Goal: Information Seeking & Learning: Compare options

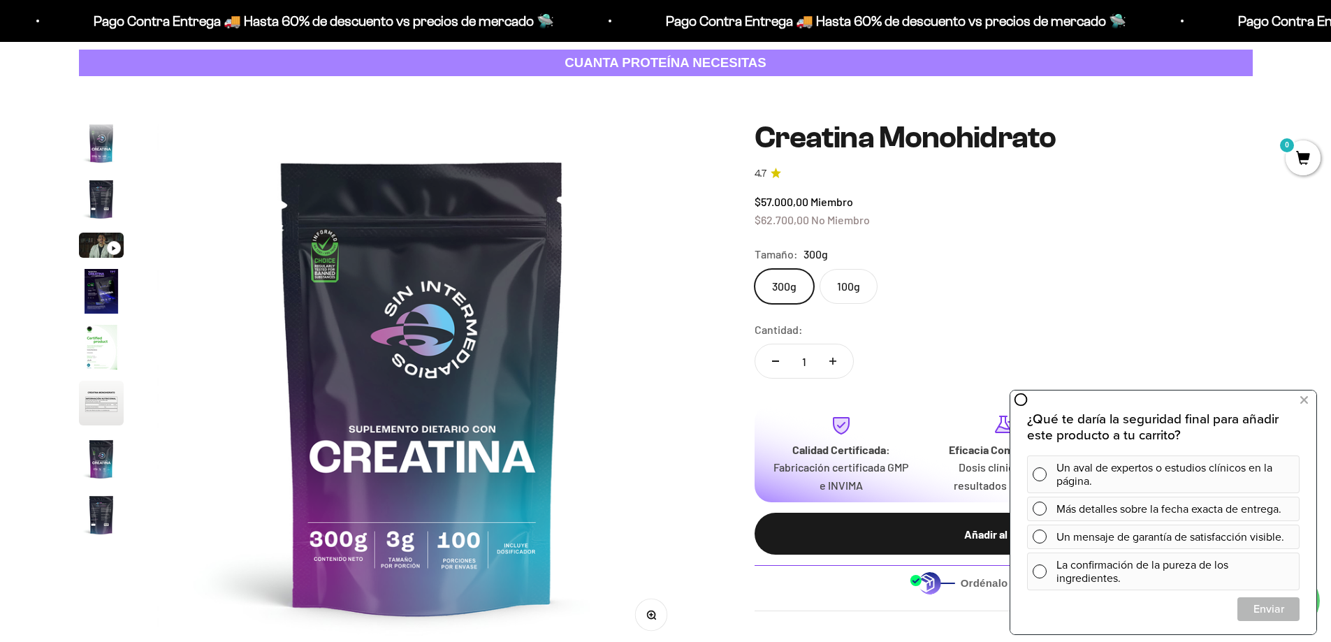
scroll to position [57, 0]
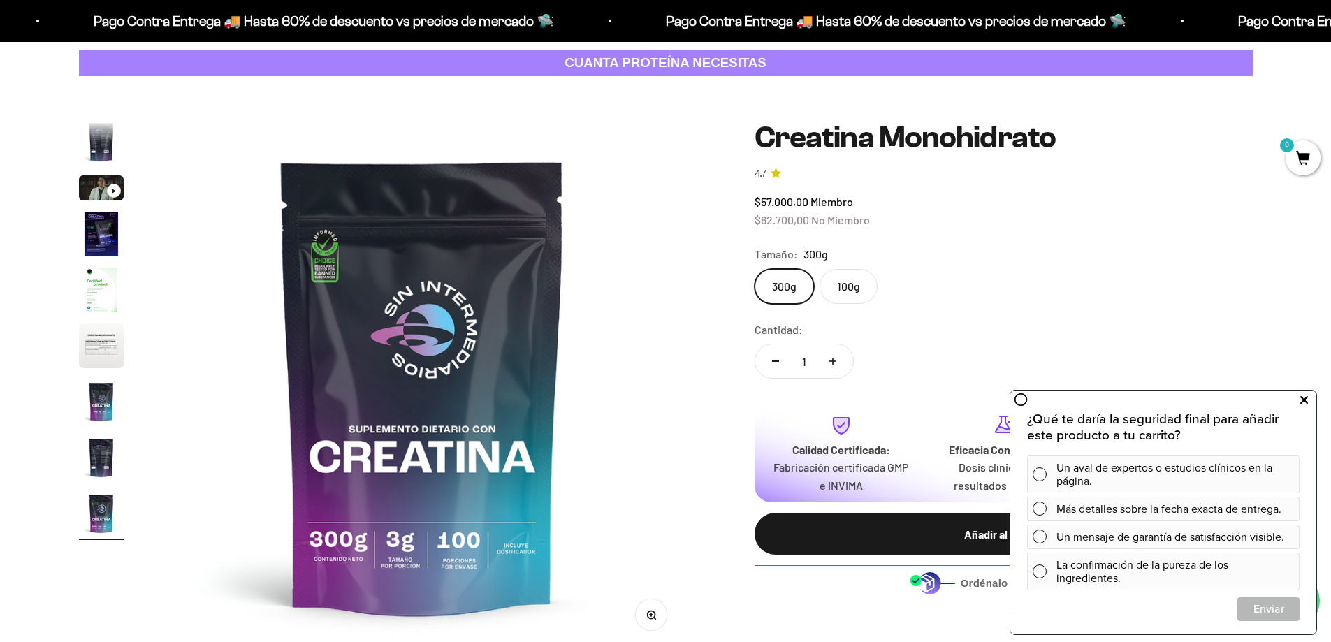
click at [1305, 400] on icon at bounding box center [1304, 400] width 8 height 18
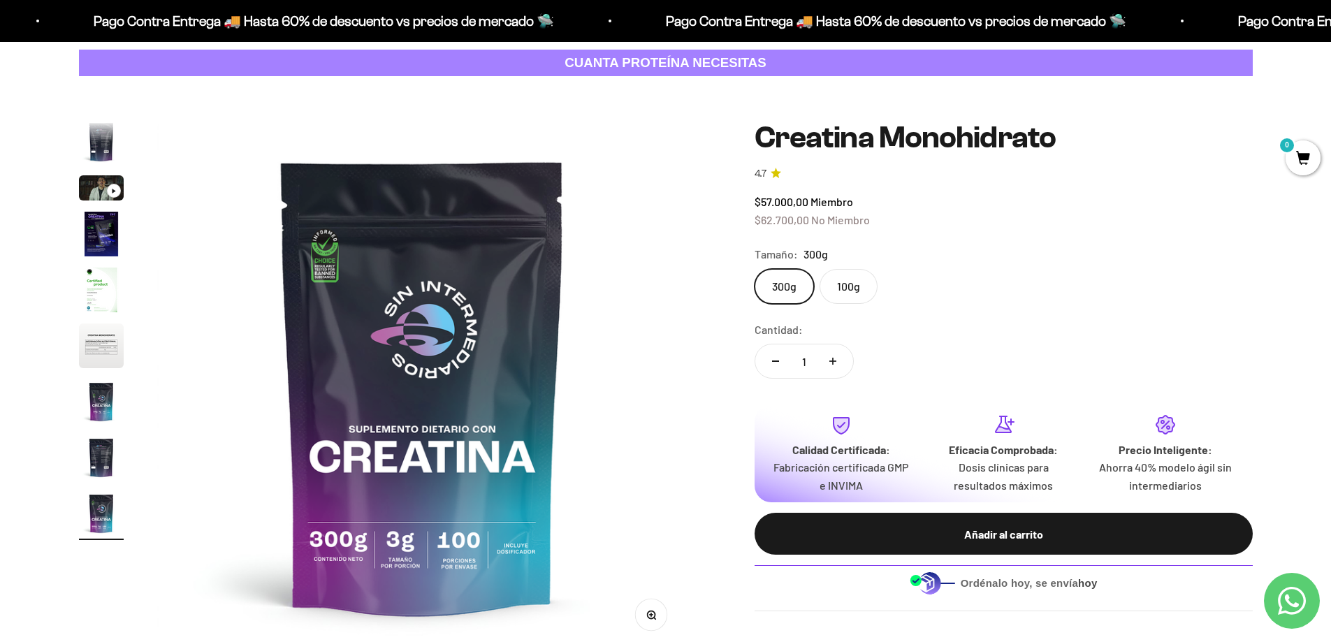
scroll to position [140, 0]
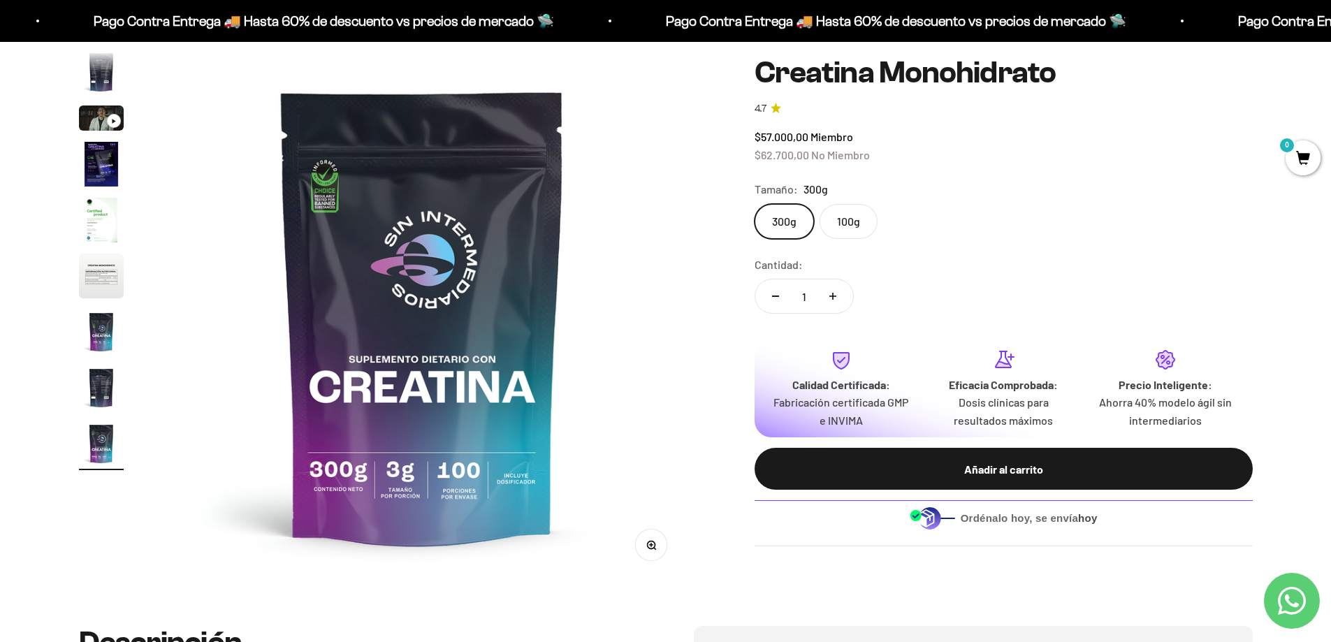
click at [102, 160] on img "Ir al artículo 4" at bounding box center [101, 164] width 45 height 45
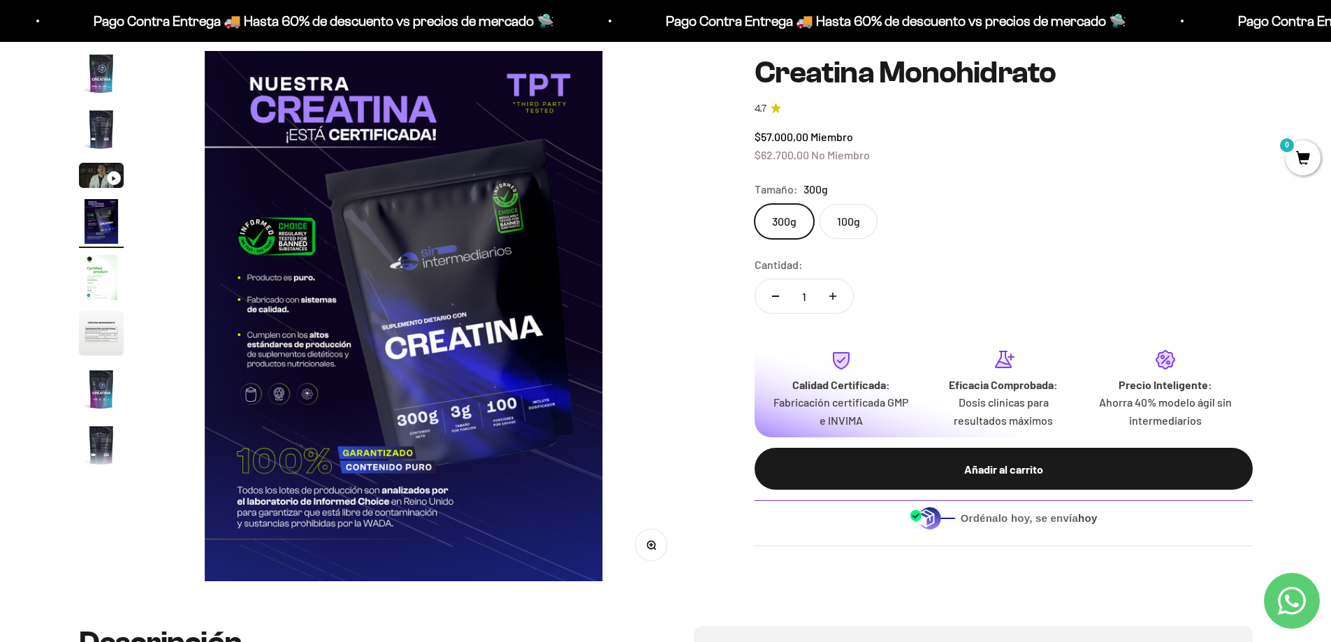
scroll to position [0, 1642]
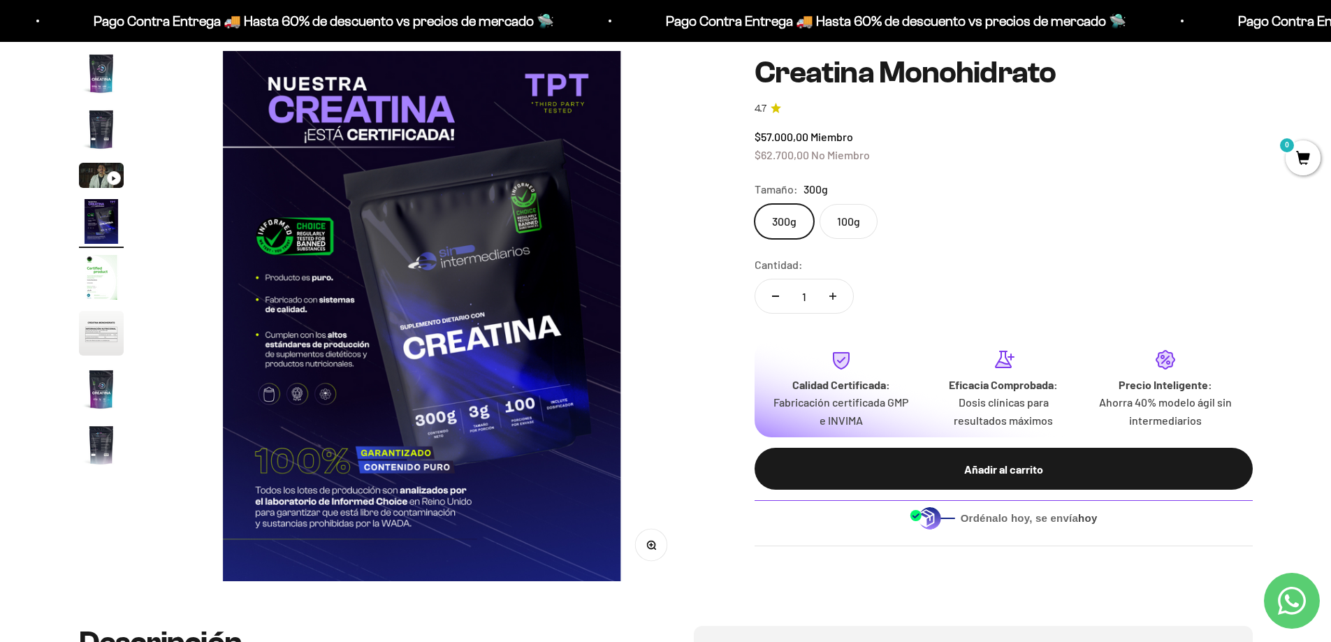
click at [97, 283] on img "Ir al artículo 5" at bounding box center [101, 277] width 45 height 45
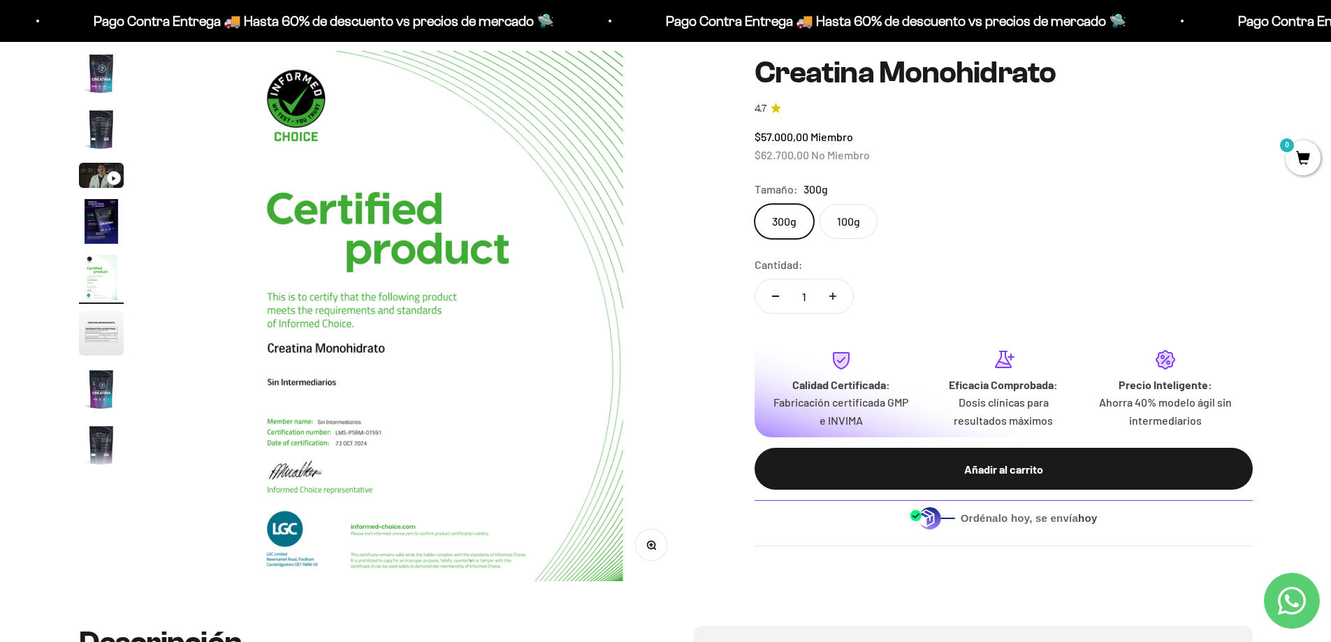
scroll to position [0, 2189]
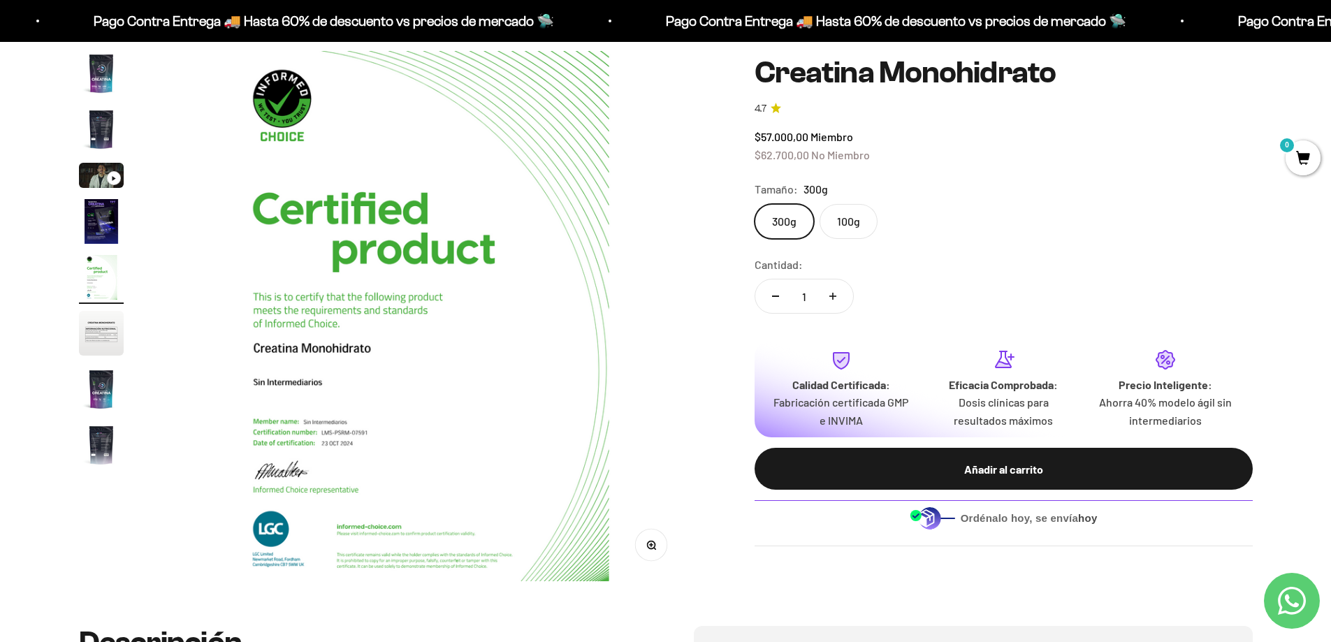
click at [105, 331] on img "Ir al artículo 6" at bounding box center [101, 333] width 45 height 45
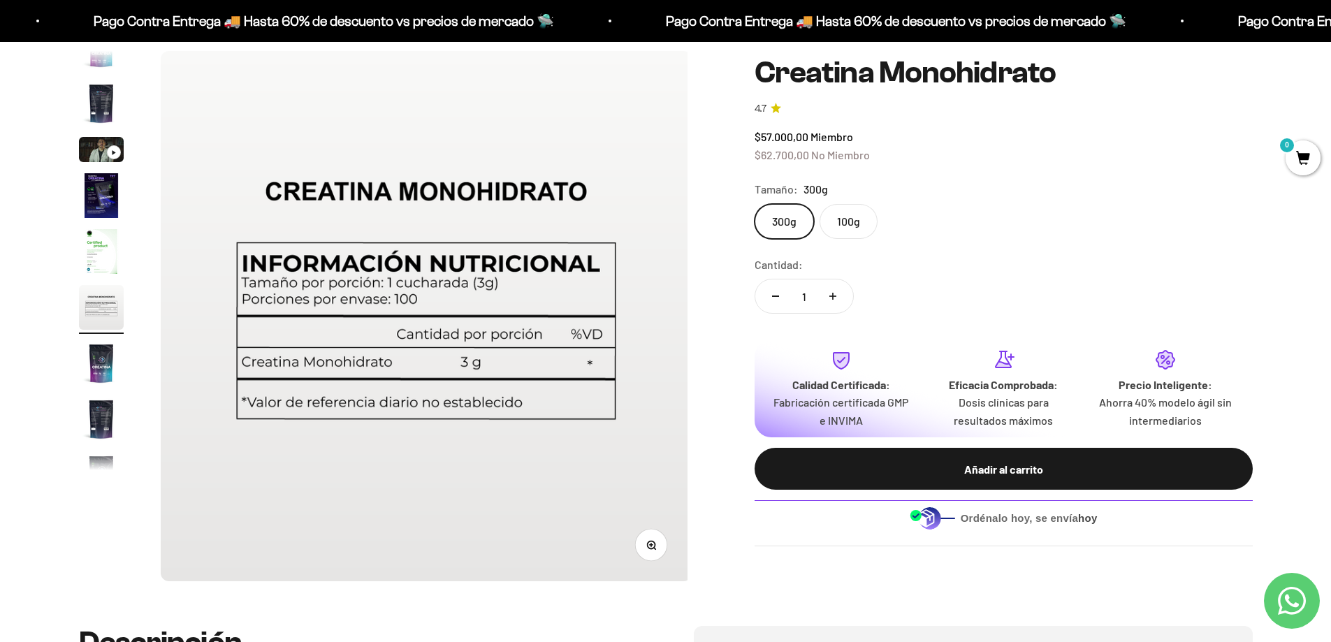
scroll to position [0, 2737]
click at [102, 369] on img "Ir al artículo 7" at bounding box center [101, 363] width 45 height 45
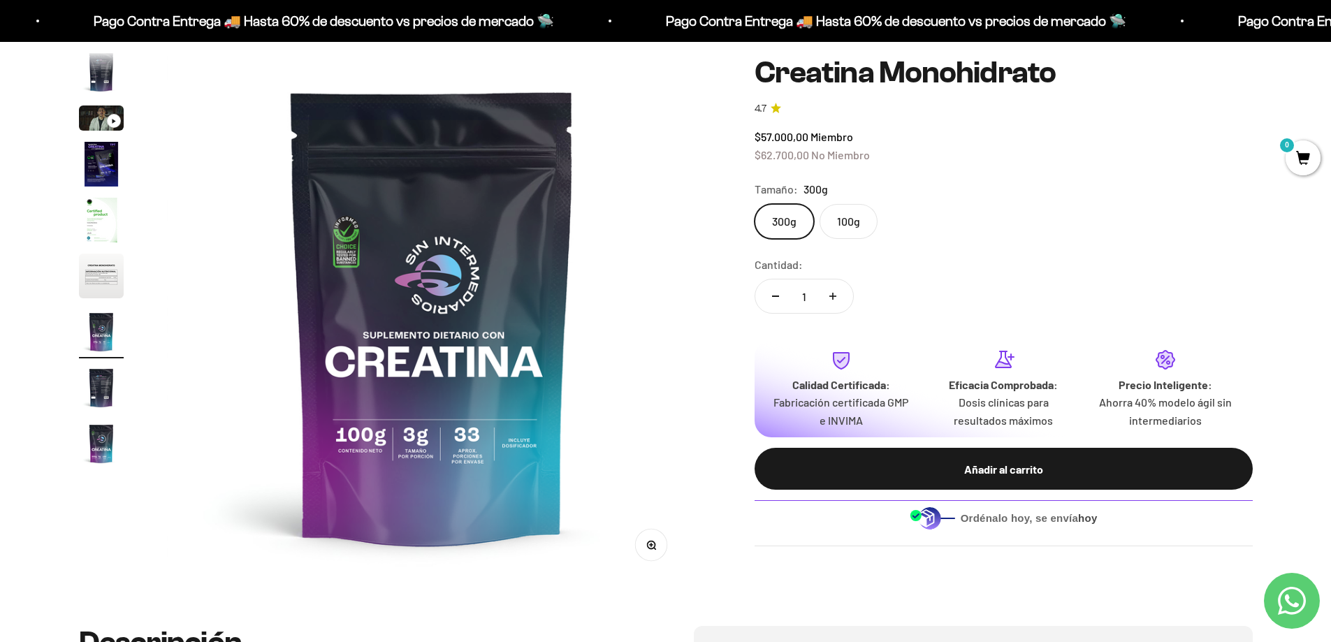
scroll to position [0, 3284]
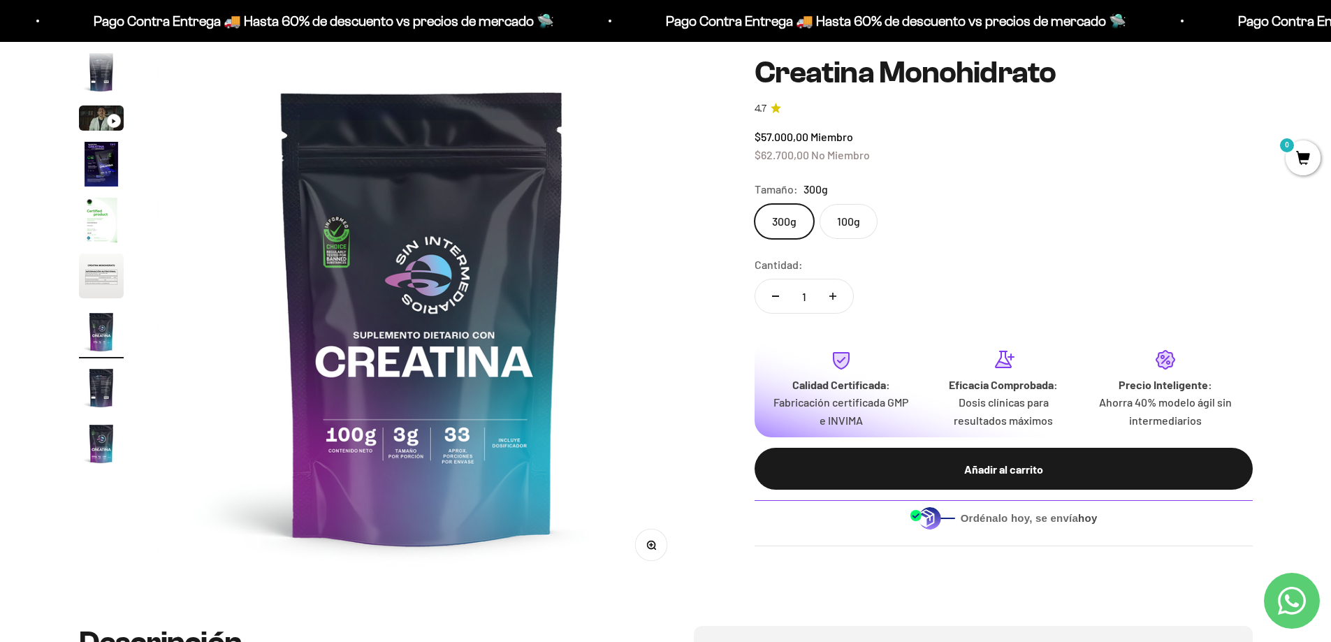
click at [101, 396] on img "Ir al artículo 8" at bounding box center [101, 387] width 45 height 45
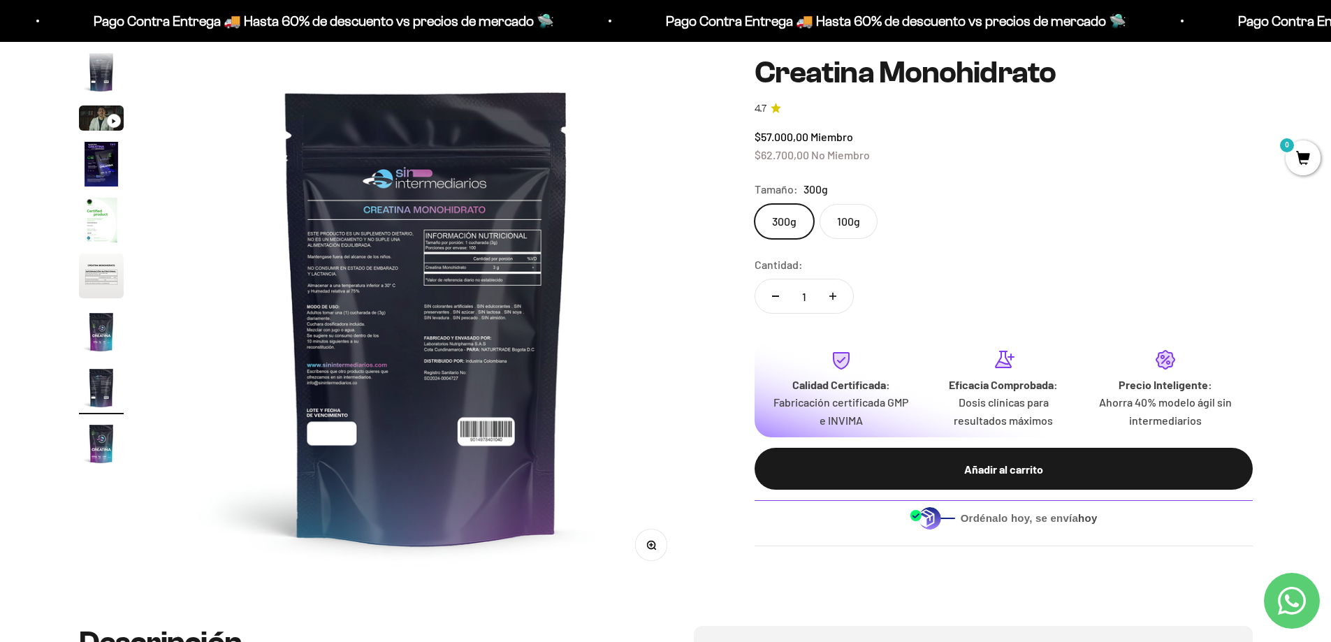
scroll to position [0, 3831]
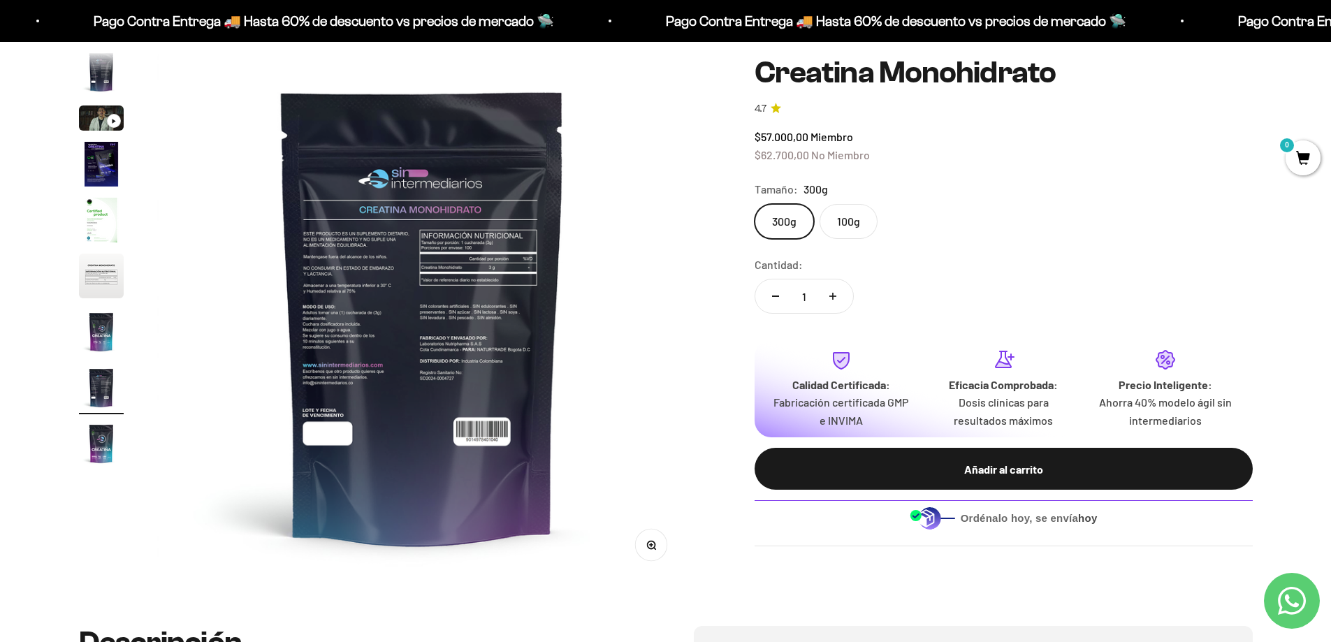
click at [95, 447] on img "Ir al artículo 9" at bounding box center [101, 443] width 45 height 45
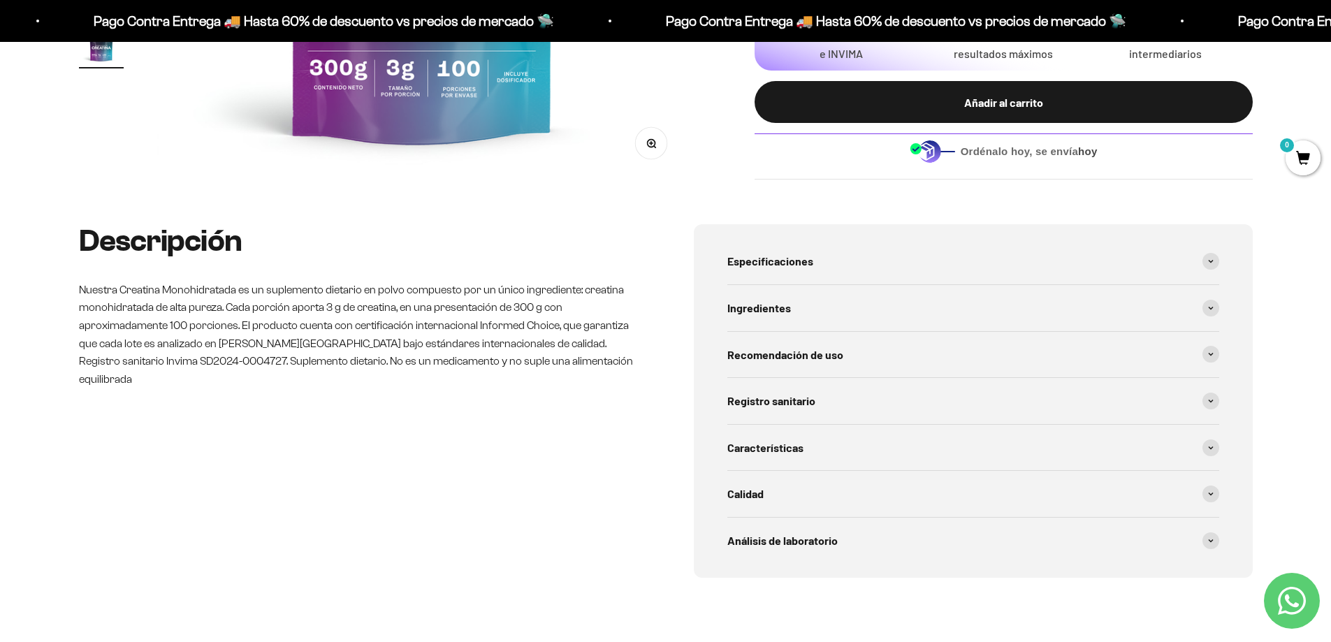
scroll to position [559, 0]
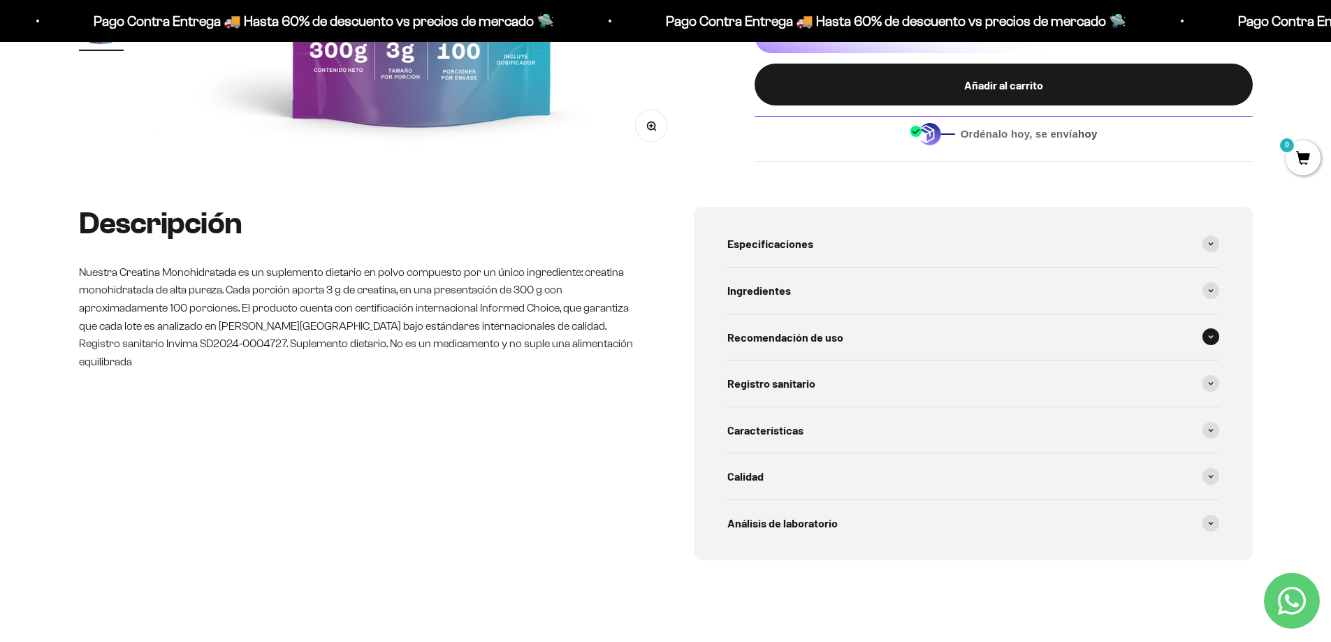
click at [1212, 339] on icon at bounding box center [1211, 337] width 6 height 4
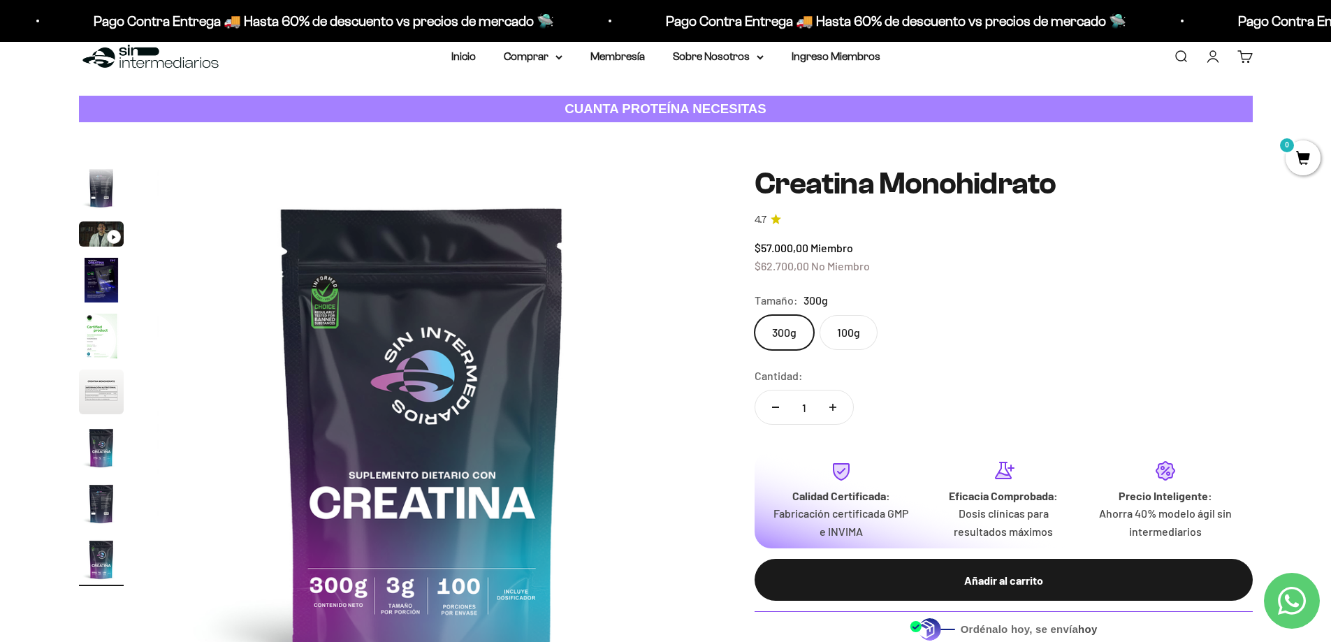
scroll to position [0, 0]
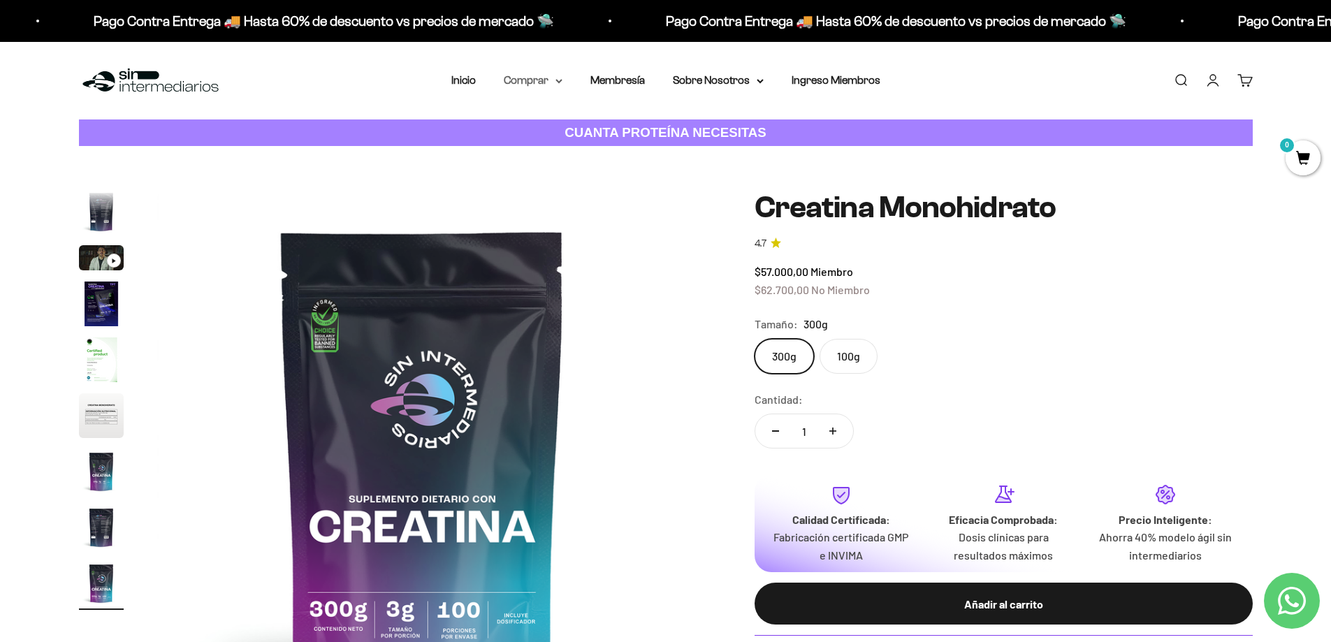
click at [556, 82] on icon at bounding box center [559, 81] width 7 height 5
click at [568, 121] on summary "Proteínas" at bounding box center [569, 125] width 115 height 18
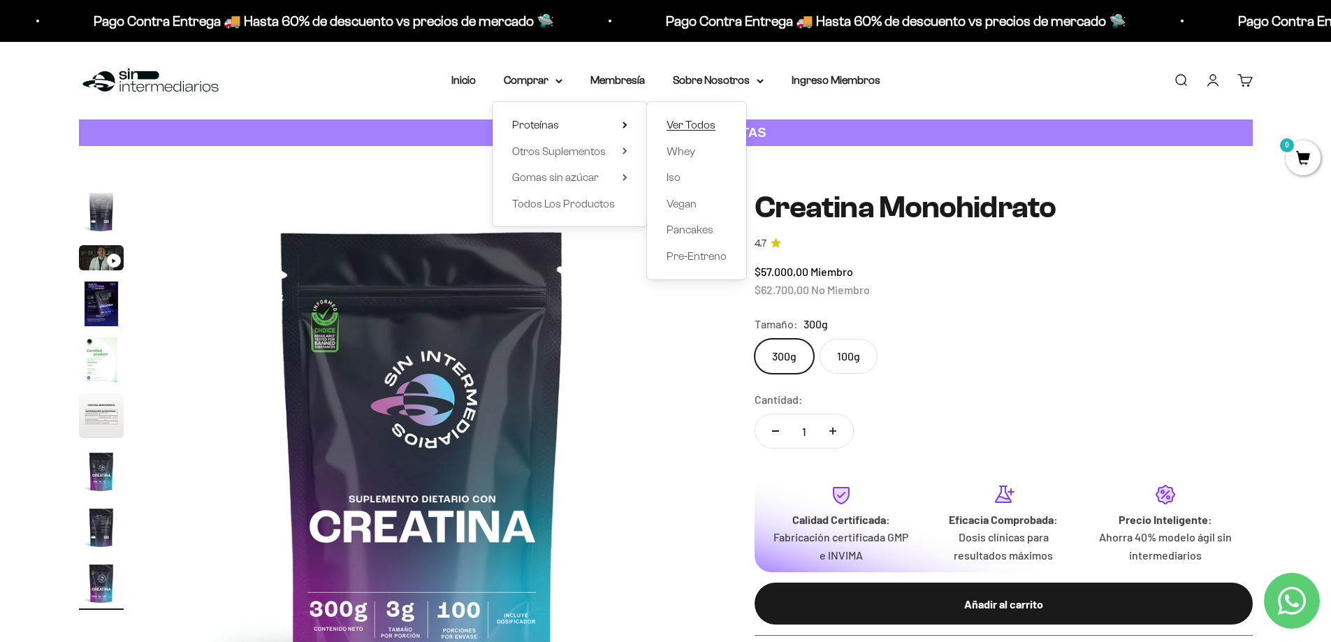
click at [681, 122] on span "Ver Todos" at bounding box center [691, 125] width 49 height 12
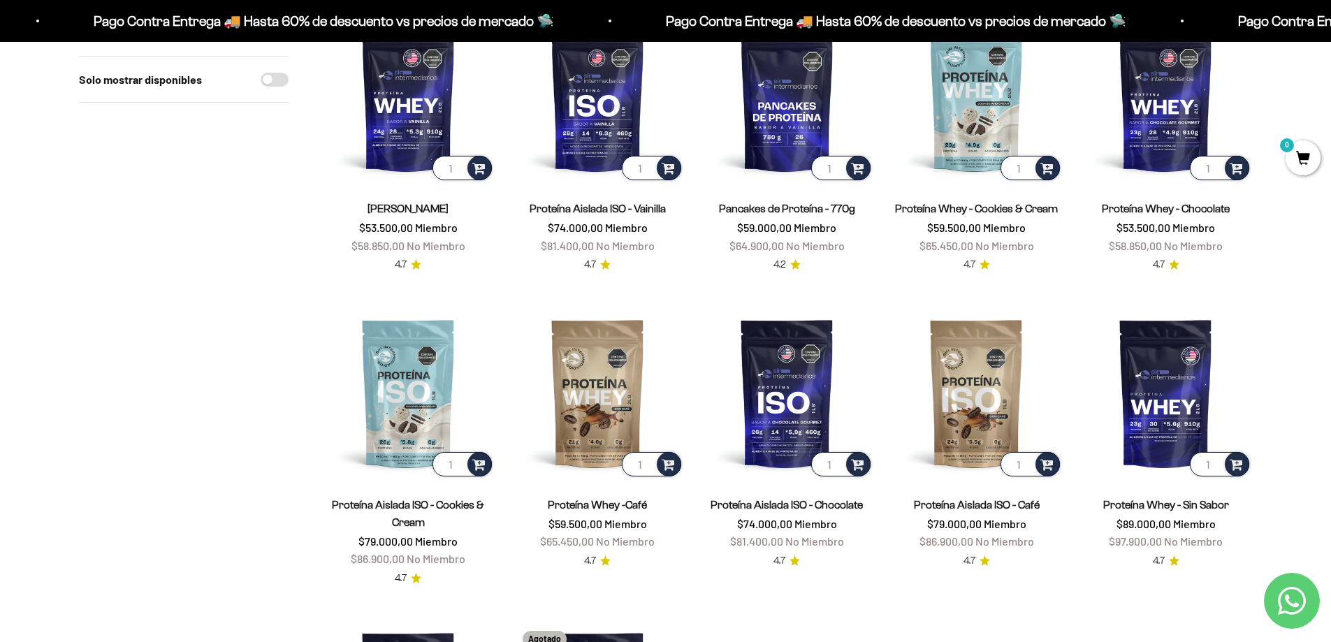
scroll to position [140, 0]
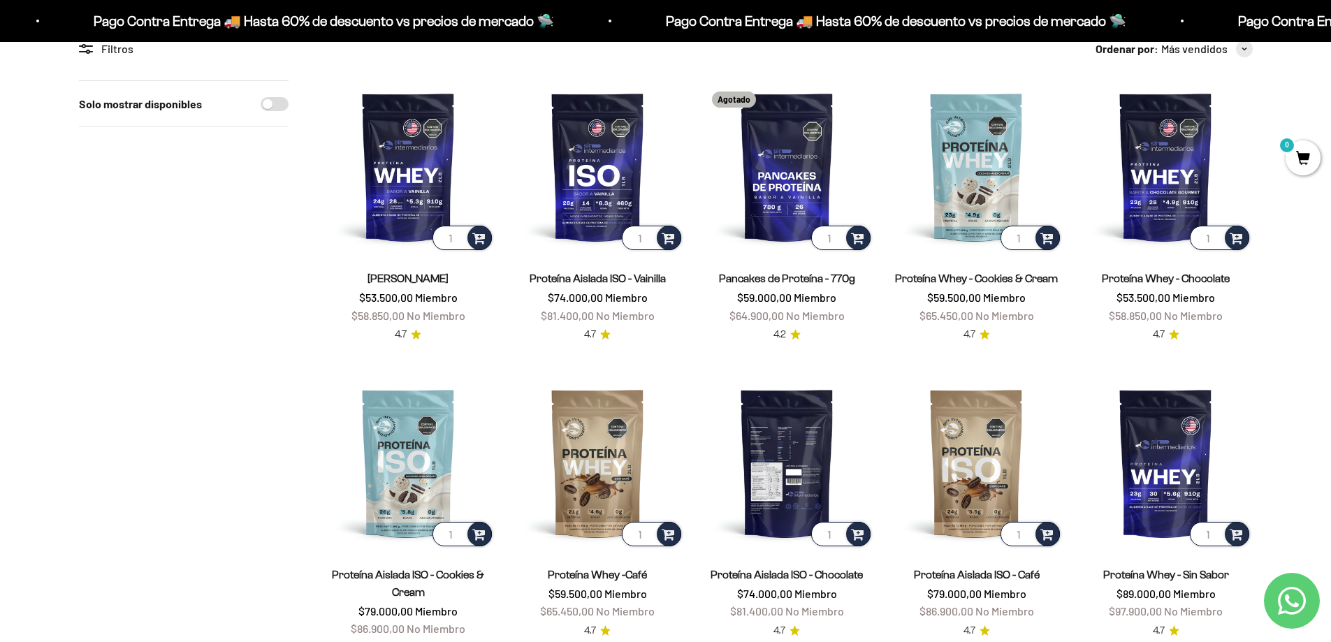
click at [770, 444] on img at bounding box center [787, 463] width 173 height 173
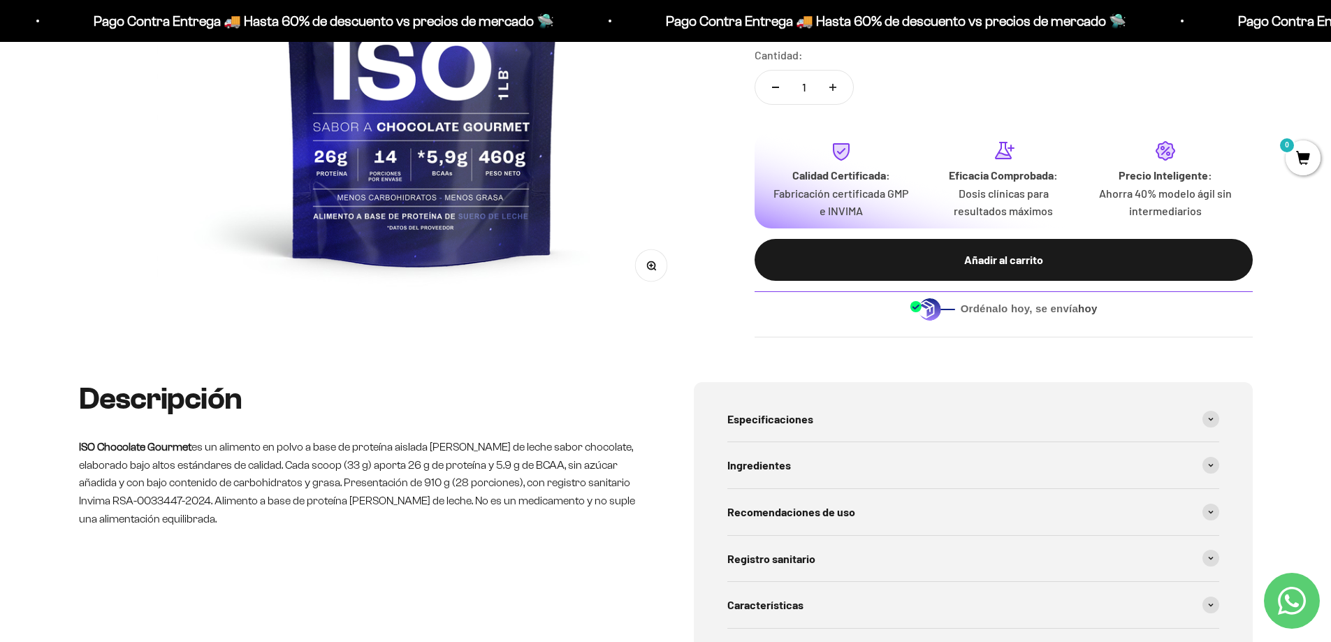
scroll to position [489, 0]
